Goal: Task Accomplishment & Management: Use online tool/utility

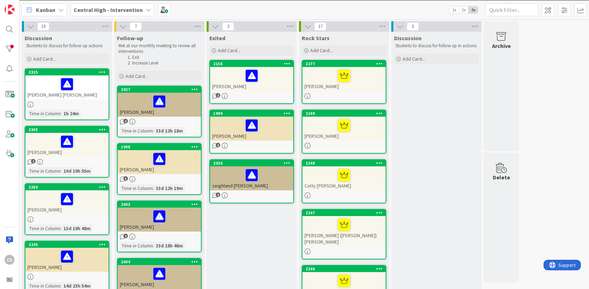
click at [401, 27] on icon at bounding box center [400, 27] width 8 height 8
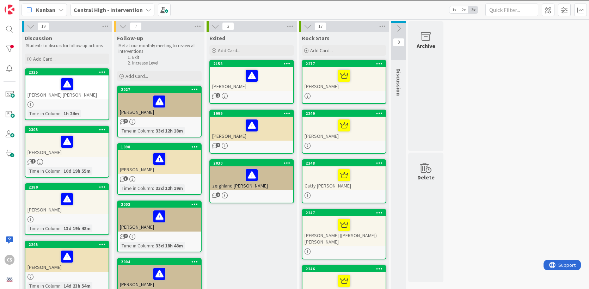
click at [401, 27] on icon at bounding box center [399, 29] width 8 height 8
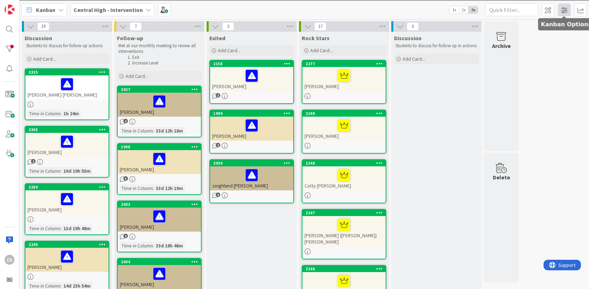
click at [566, 13] on span at bounding box center [564, 10] width 13 height 13
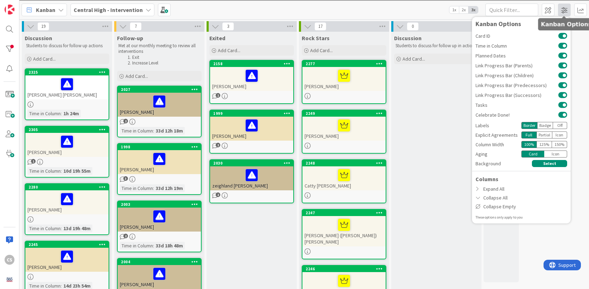
click at [566, 13] on span at bounding box center [564, 10] width 13 height 13
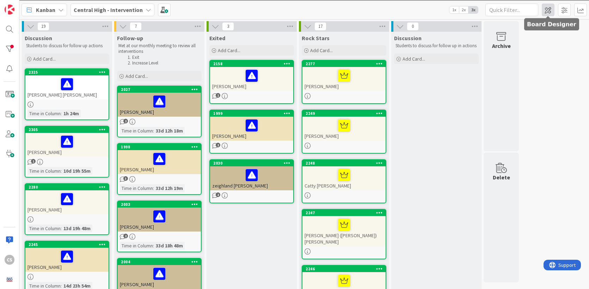
click at [545, 12] on span at bounding box center [548, 10] width 13 height 13
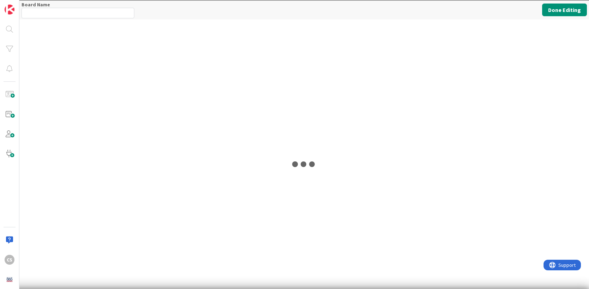
type input "Central High - Intervention"
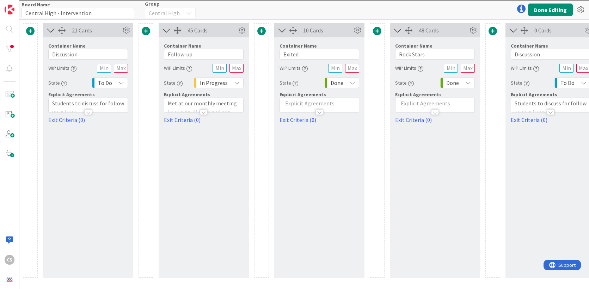
drag, startPoint x: 571, startPoint y: 29, endPoint x: 558, endPoint y: 35, distance: 14.1
click at [558, 35] on div "0 Cards" at bounding box center [551, 30] width 90 height 14
click at [525, 33] on div at bounding box center [524, 30] width 7 height 7
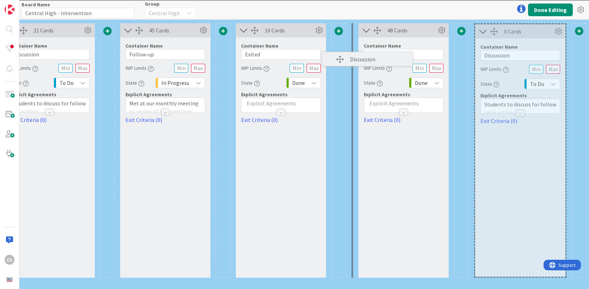
scroll to position [0, 30]
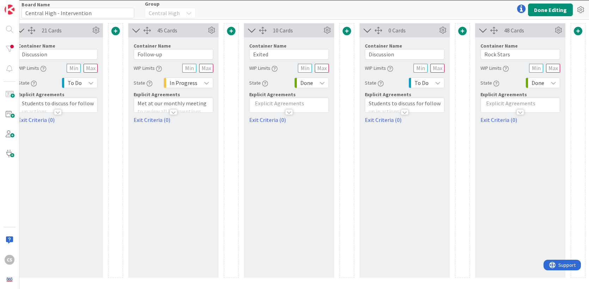
click at [377, 31] on div at bounding box center [378, 30] width 7 height 7
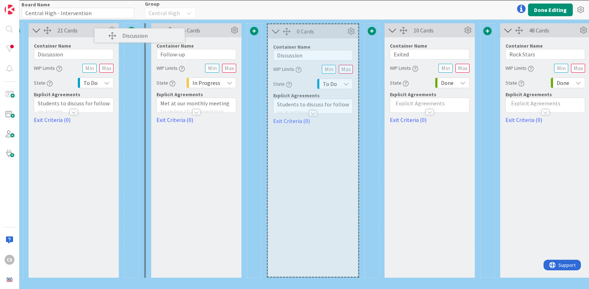
scroll to position [0, 0]
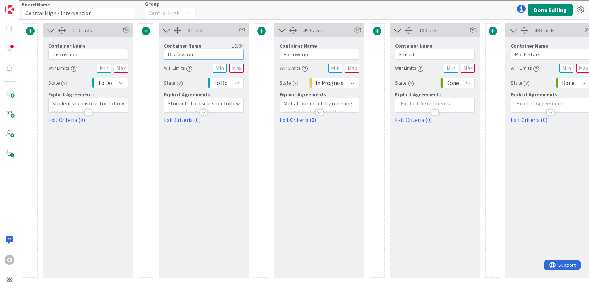
click at [198, 54] on input "Discussion" at bounding box center [204, 54] width 80 height 11
type input "Discussion - aged"
click at [115, 127] on div "21 Cards Container Name 10 / 64 Discussion WIP Limits State To Do Explicit Agre…" at bounding box center [88, 150] width 90 height 255
click at [554, 13] on button "Done Editing" at bounding box center [550, 10] width 45 height 13
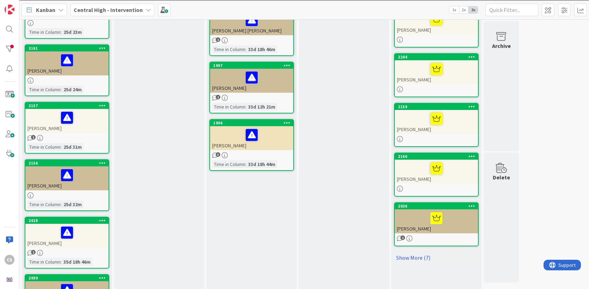
scroll to position [374, 0]
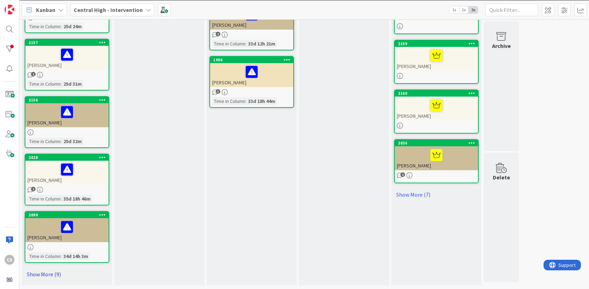
click at [47, 274] on link "Show More (9)" at bounding box center [67, 274] width 85 height 11
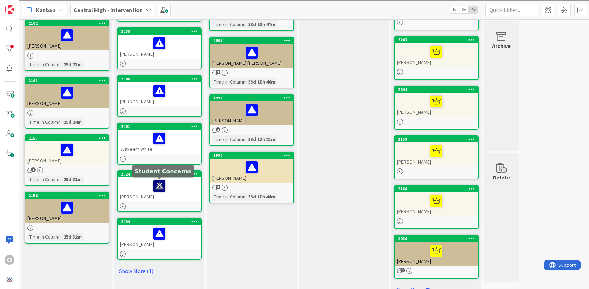
scroll to position [280, 0]
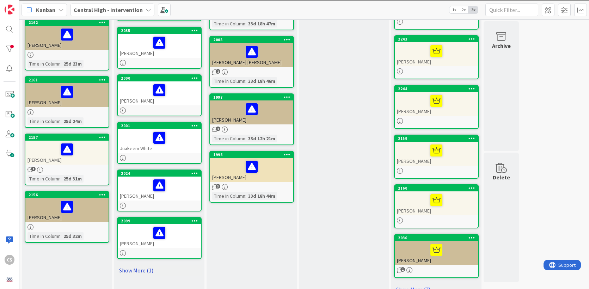
click at [133, 271] on link "Show More (1)" at bounding box center [159, 270] width 85 height 11
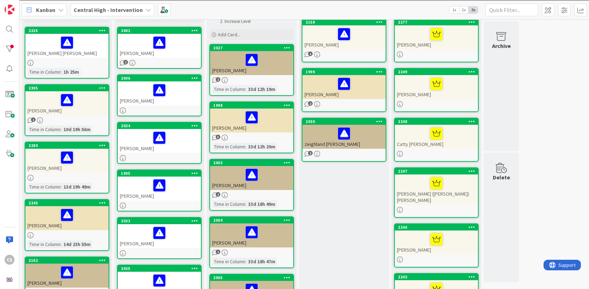
scroll to position [0, 0]
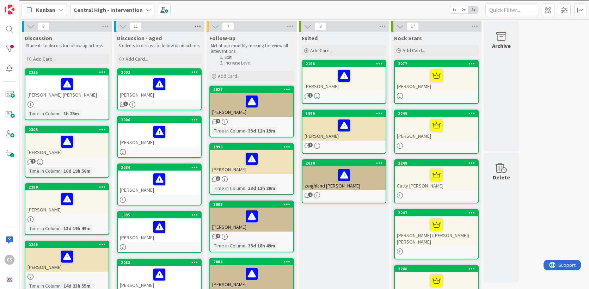
click at [199, 27] on icon at bounding box center [197, 26] width 9 height 11
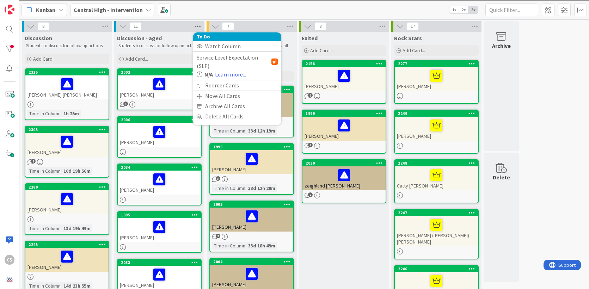
click at [199, 27] on icon at bounding box center [197, 26] width 9 height 11
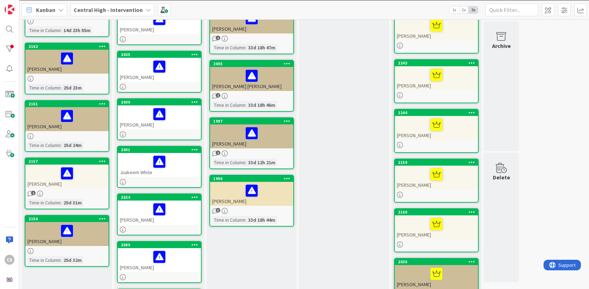
scroll to position [323, 0]
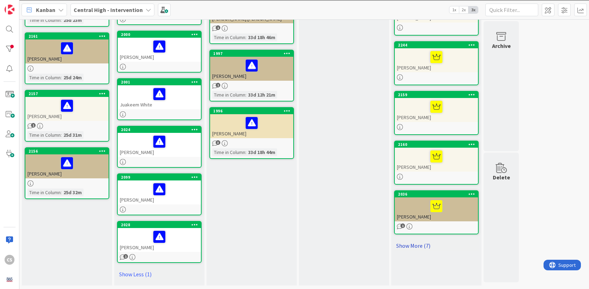
click at [420, 240] on link "Show More (7)" at bounding box center [436, 245] width 85 height 11
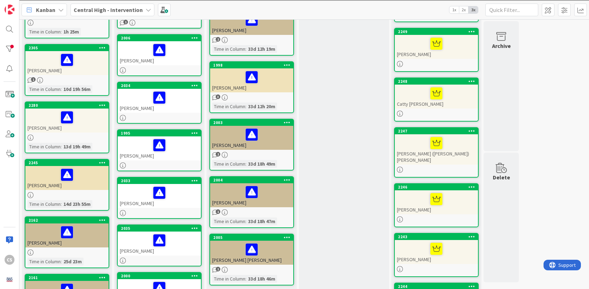
scroll to position [0, 0]
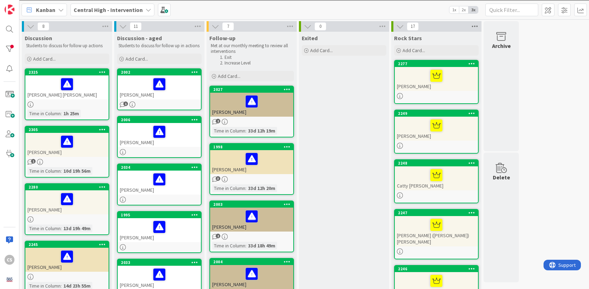
click at [476, 26] on icon at bounding box center [474, 26] width 9 height 11
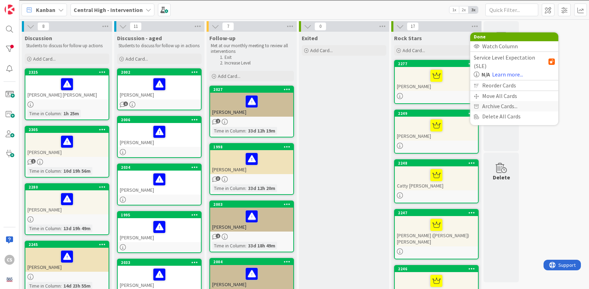
click at [489, 101] on span "Archive Cards..." at bounding box center [499, 106] width 35 height 10
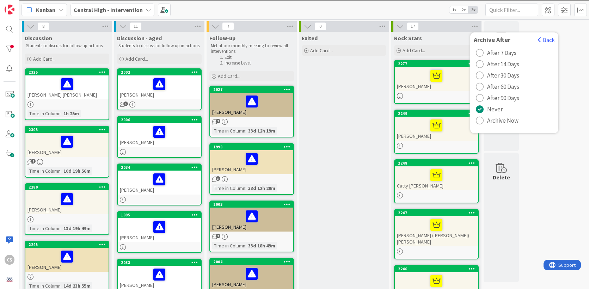
click at [479, 75] on div "radio" at bounding box center [480, 76] width 8 height 8
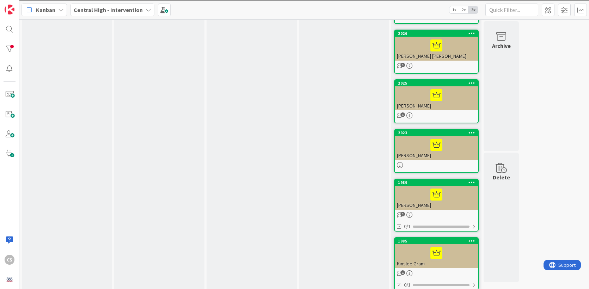
scroll to position [654, 0]
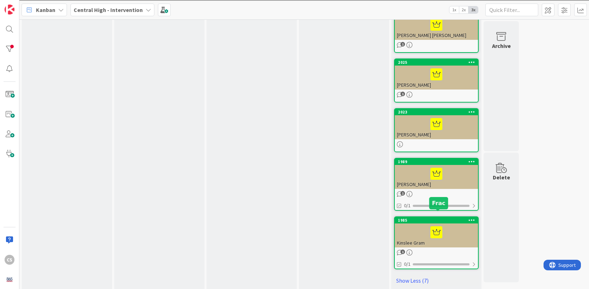
click at [454, 218] on div "1985" at bounding box center [438, 220] width 80 height 5
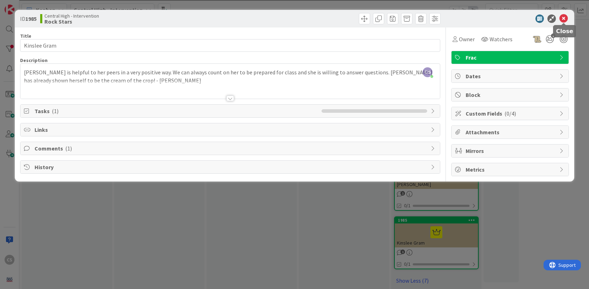
click at [564, 20] on icon at bounding box center [564, 18] width 8 height 8
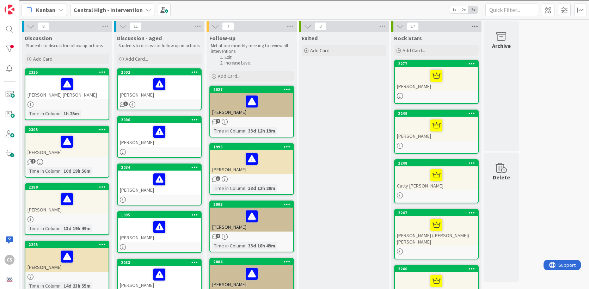
click at [474, 26] on icon at bounding box center [474, 26] width 9 height 11
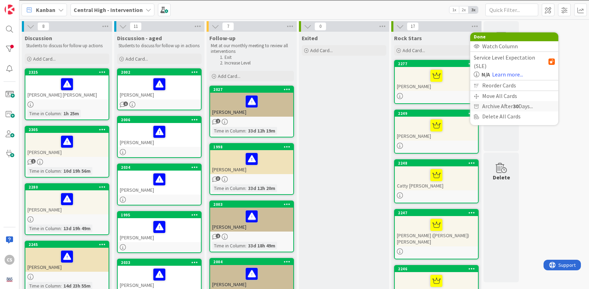
click at [492, 101] on span "Archive After 30 Days..." at bounding box center [507, 106] width 51 height 10
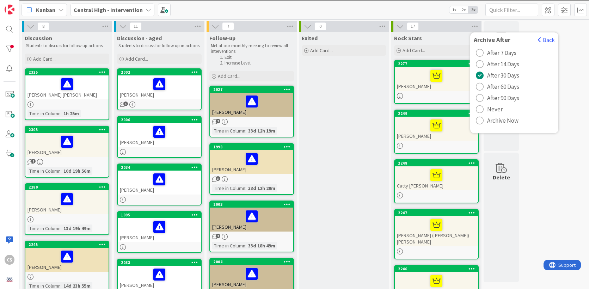
click at [481, 65] on div "radio" at bounding box center [480, 64] width 8 height 8
click at [548, 39] on button "Back" at bounding box center [546, 40] width 17 height 8
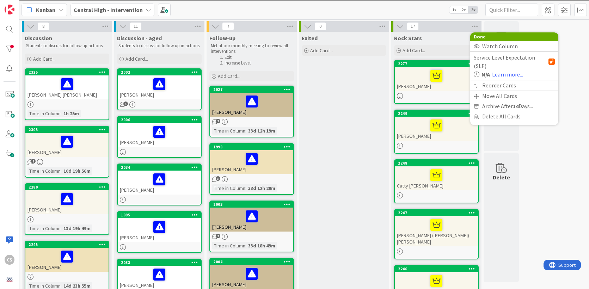
click at [448, 39] on div "Rock Stars" at bounding box center [436, 38] width 85 height 7
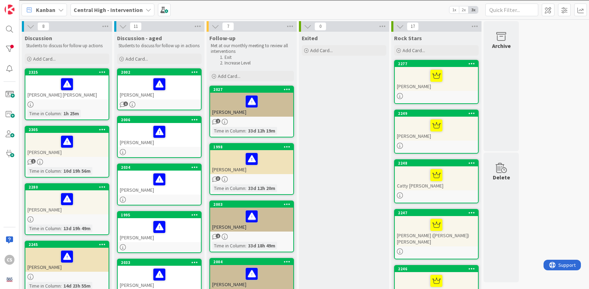
click at [474, 64] on icon at bounding box center [472, 63] width 7 height 5
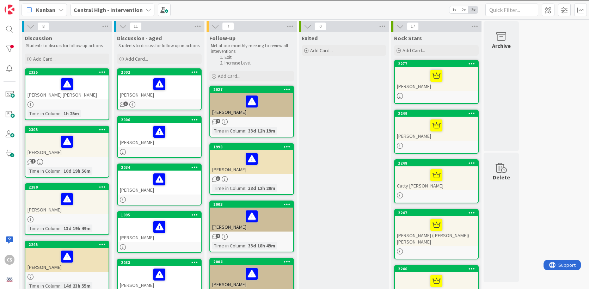
click at [474, 65] on icon at bounding box center [472, 63] width 7 height 5
